Goal: Transaction & Acquisition: Book appointment/travel/reservation

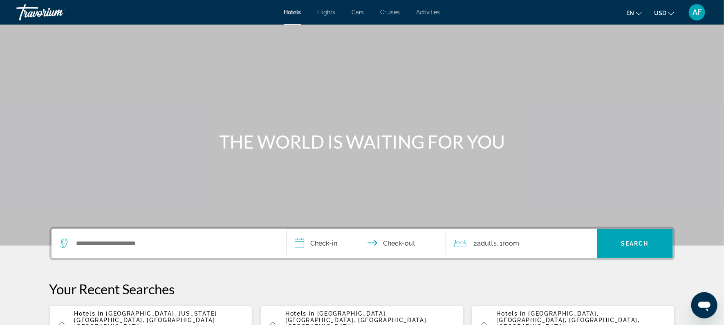
click at [430, 12] on span "Activities" at bounding box center [429, 12] width 24 height 7
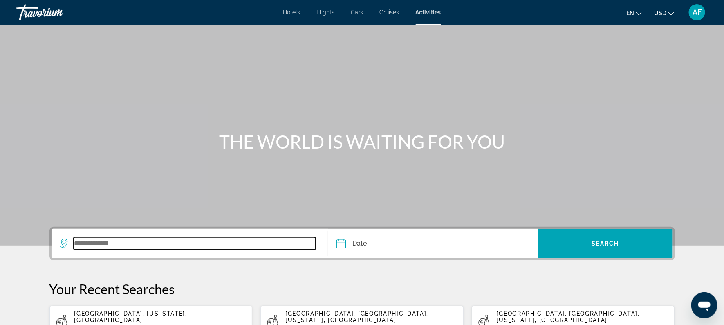
click at [111, 243] on input "Search widget" at bounding box center [195, 243] width 243 height 12
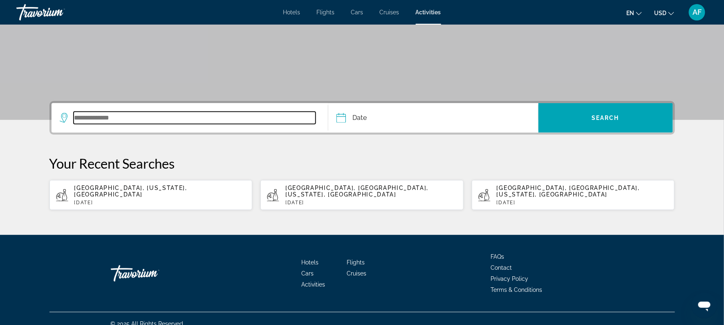
scroll to position [128, 0]
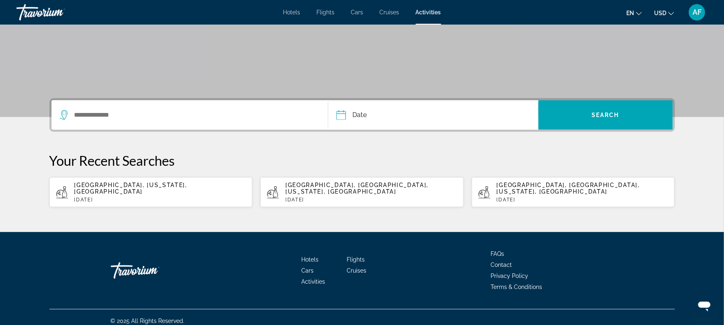
click at [160, 182] on span "[GEOGRAPHIC_DATA], [US_STATE], [GEOGRAPHIC_DATA]" at bounding box center [130, 188] width 113 height 13
type input "**********"
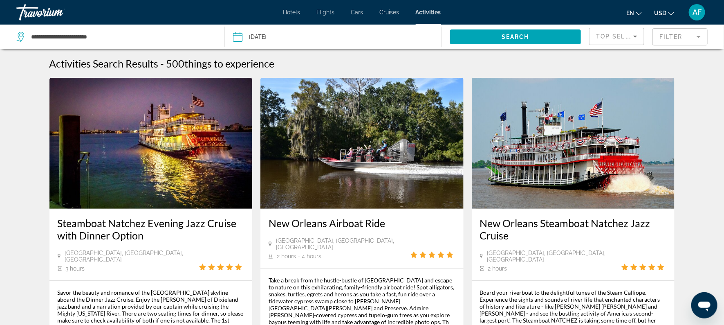
click at [241, 42] on input "Date: Sep 24, 2025" at bounding box center [285, 38] width 108 height 27
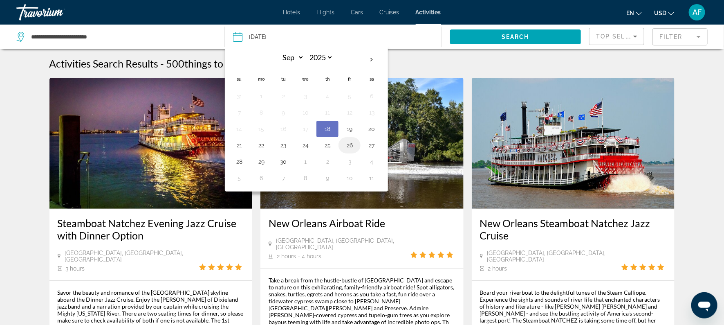
click at [352, 145] on button "26" at bounding box center [349, 144] width 13 height 11
type input "**********"
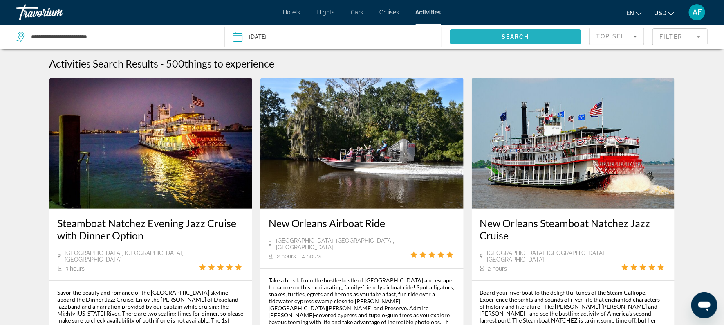
click at [521, 34] on span "Search" at bounding box center [516, 37] width 28 height 7
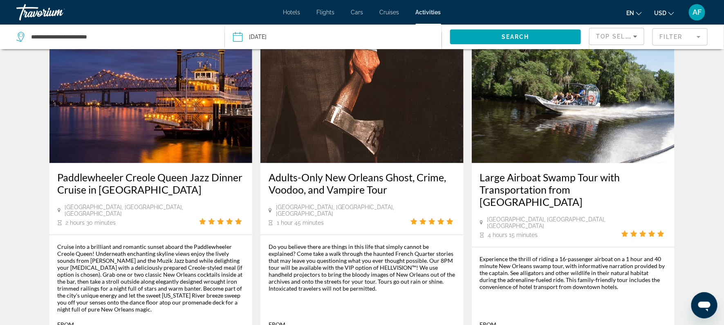
scroll to position [788, 0]
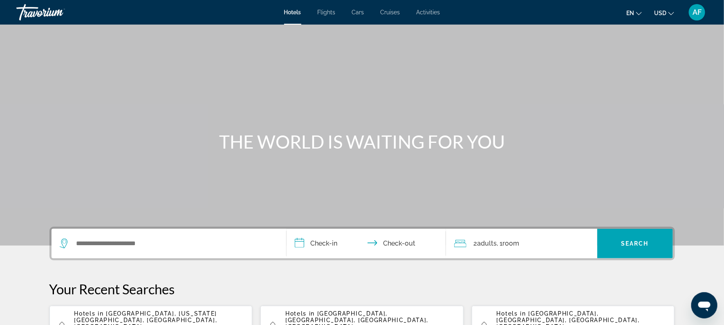
click at [421, 13] on span "Activities" at bounding box center [429, 12] width 24 height 7
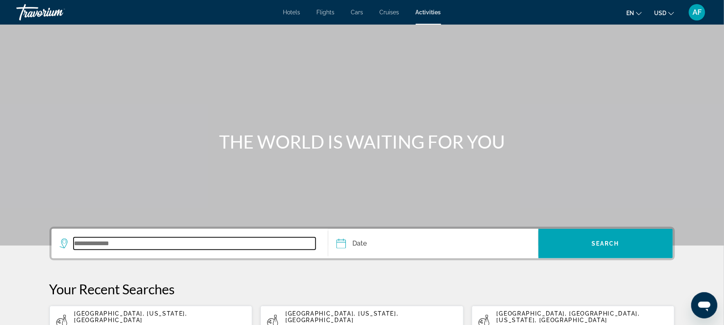
click at [120, 242] on input "Search widget" at bounding box center [195, 243] width 243 height 12
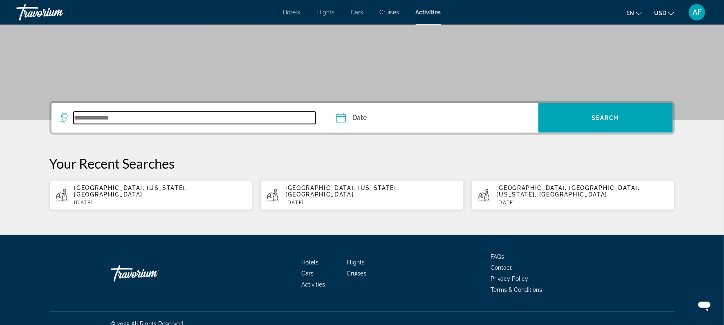
scroll to position [128, 0]
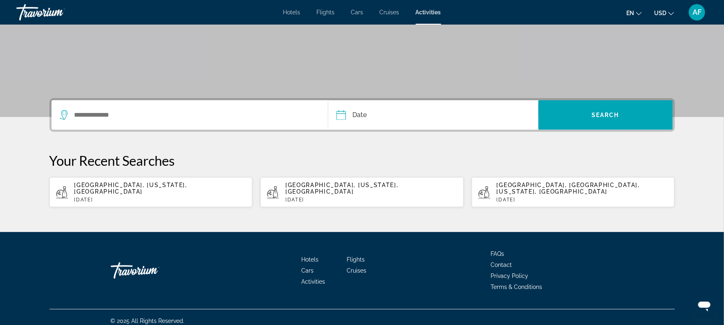
click at [109, 186] on span "[GEOGRAPHIC_DATA], [US_STATE], [GEOGRAPHIC_DATA]" at bounding box center [130, 188] width 113 height 13
type input "**********"
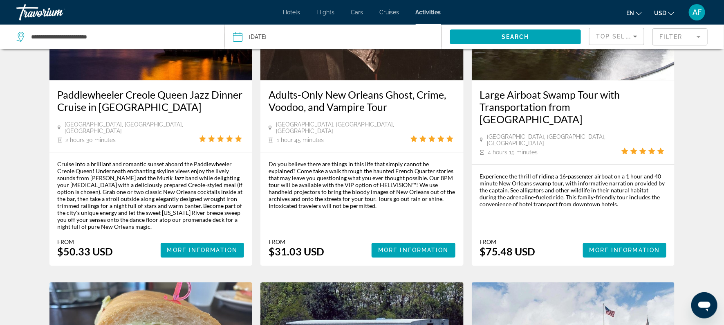
scroll to position [871, 0]
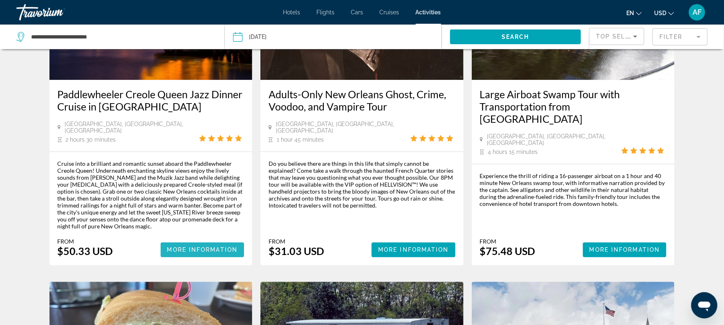
click at [203, 240] on span "Main content" at bounding box center [203, 250] width 84 height 20
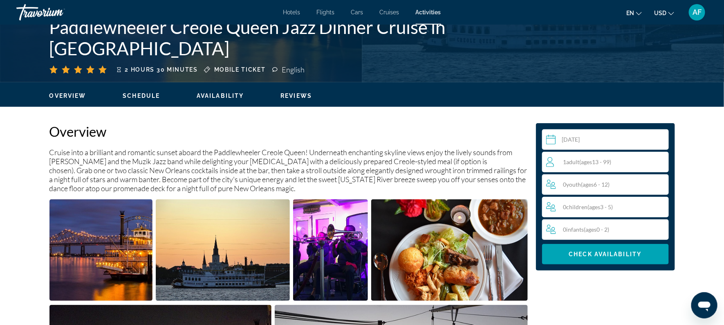
scroll to position [186, 0]
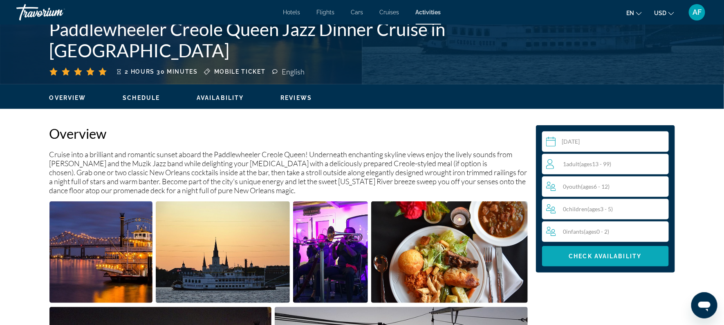
click at [568, 252] on span "Main content" at bounding box center [605, 256] width 127 height 20
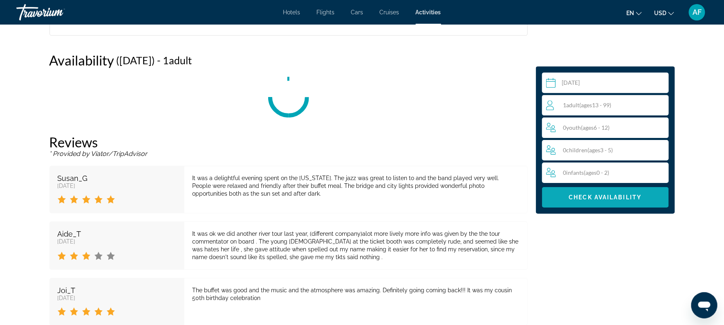
scroll to position [1170, 0]
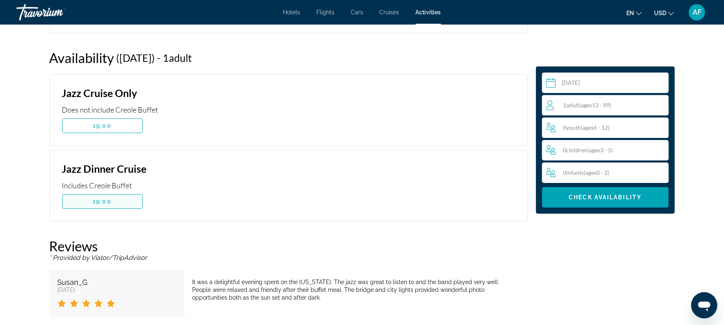
click at [110, 200] on span "19:00" at bounding box center [102, 201] width 19 height 7
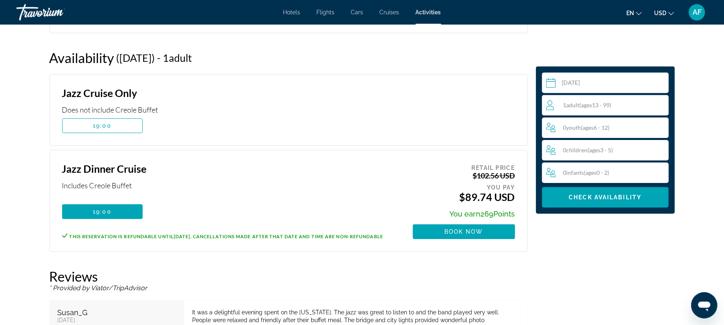
click at [578, 95] on input "Main content" at bounding box center [607, 83] width 130 height 23
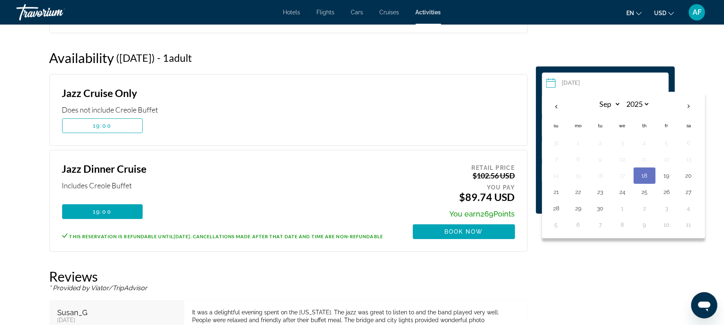
click at [381, 76] on div "Jazz Cruise Only Does not include Creole Buffet 19:00 This booking is final and…" at bounding box center [288, 110] width 479 height 72
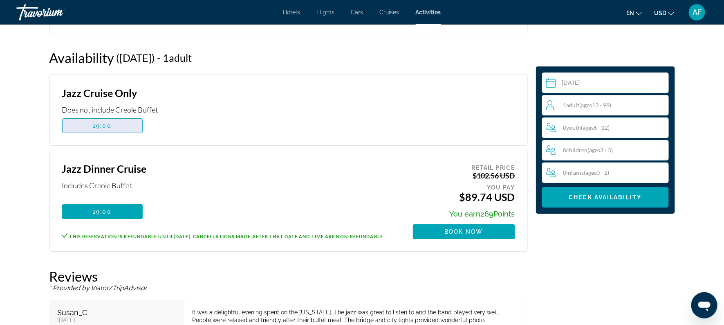
click at [105, 127] on span "19:00" at bounding box center [102, 125] width 19 height 7
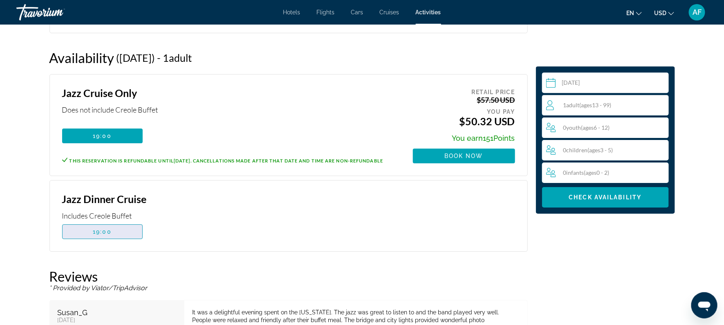
click at [74, 232] on span "Main content" at bounding box center [103, 232] width 80 height 20
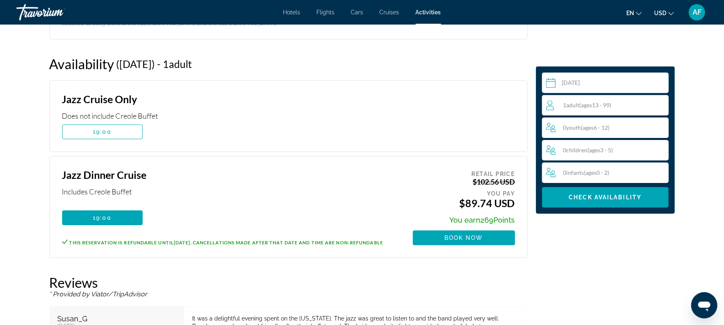
scroll to position [1159, 0]
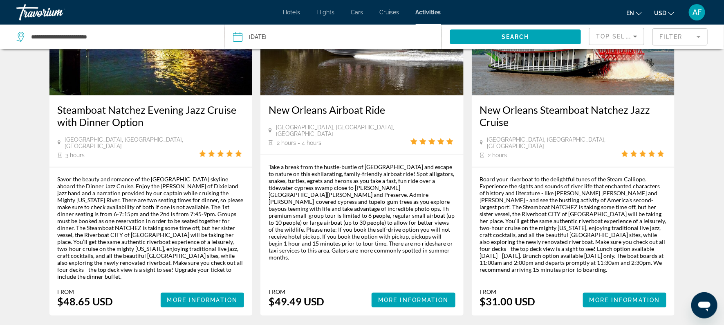
scroll to position [115, 0]
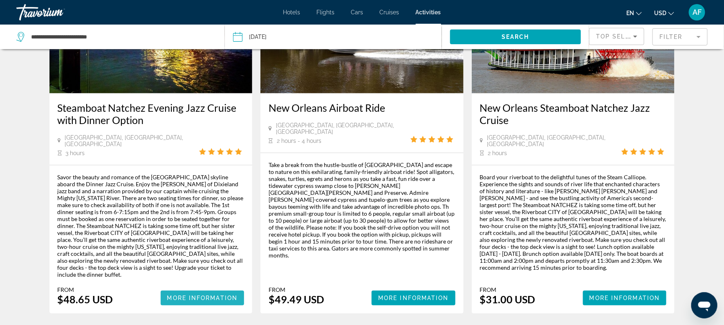
click at [176, 295] on span "More Information" at bounding box center [202, 298] width 71 height 7
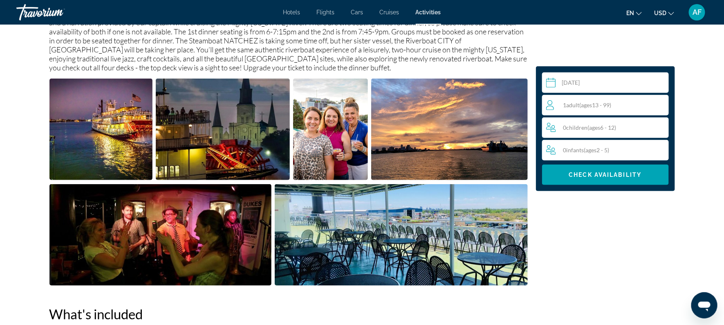
scroll to position [329, 0]
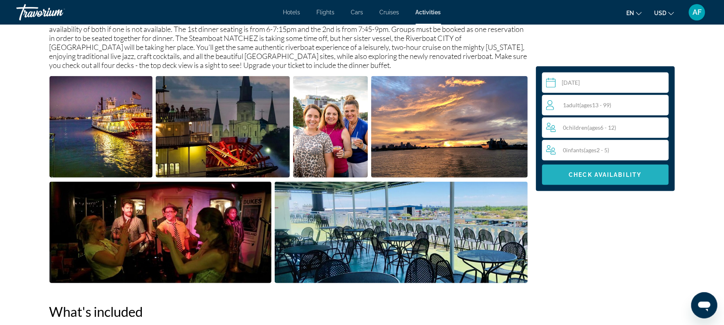
click at [580, 178] on span "Main content" at bounding box center [605, 175] width 127 height 20
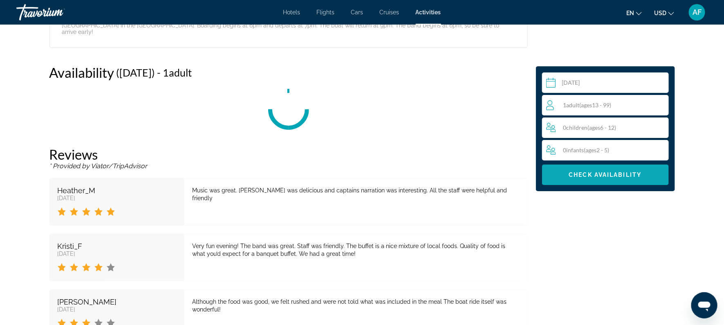
scroll to position [1364, 0]
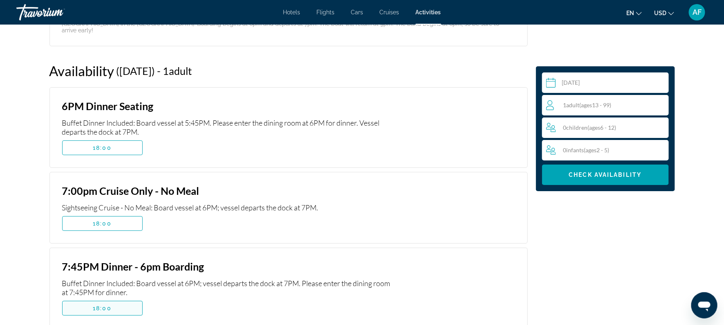
click at [124, 298] on span "Main content" at bounding box center [103, 308] width 80 height 20
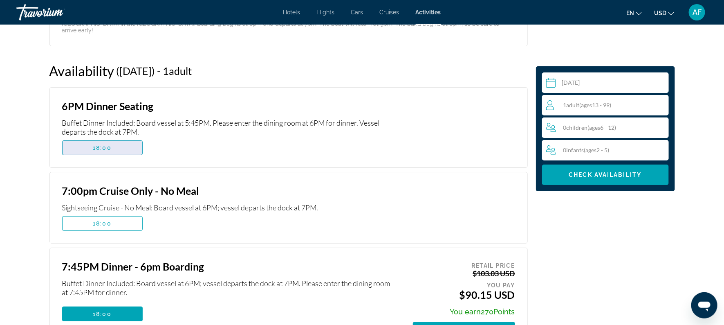
click at [94, 144] on span "18:00" at bounding box center [102, 147] width 19 height 7
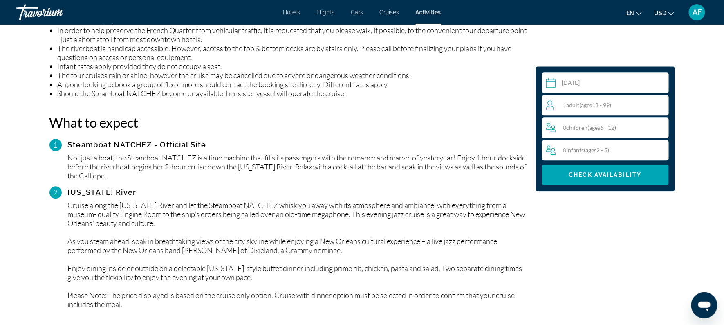
scroll to position [847, 0]
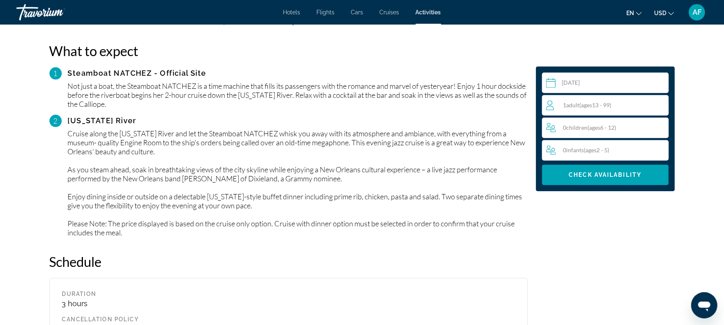
scroll to position [921, 0]
